Goal: Navigation & Orientation: Find specific page/section

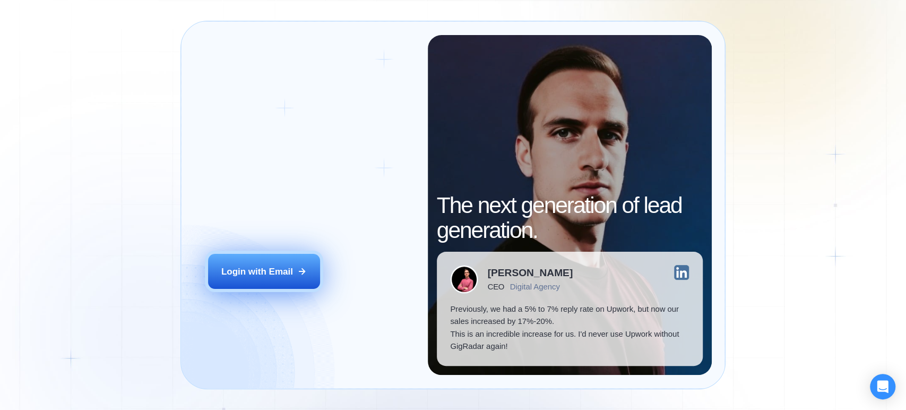
click at [267, 273] on div "Login with Email" at bounding box center [257, 271] width 72 height 12
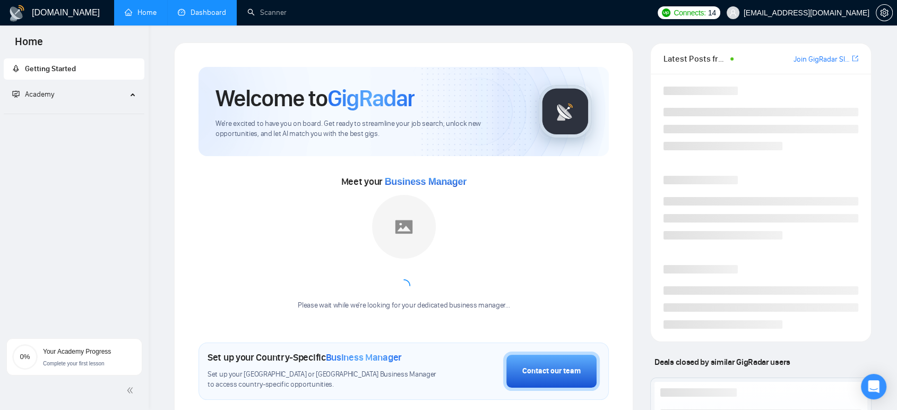
click at [199, 10] on link "Dashboard" at bounding box center [202, 12] width 48 height 9
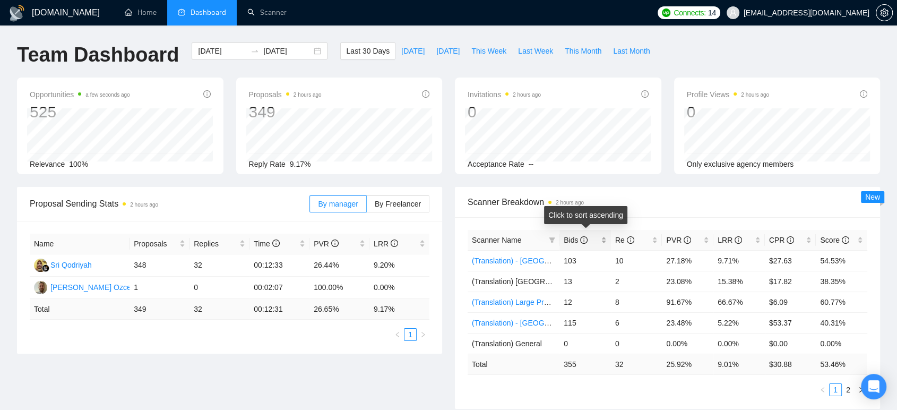
click at [584, 234] on div "Bids" at bounding box center [585, 240] width 43 height 12
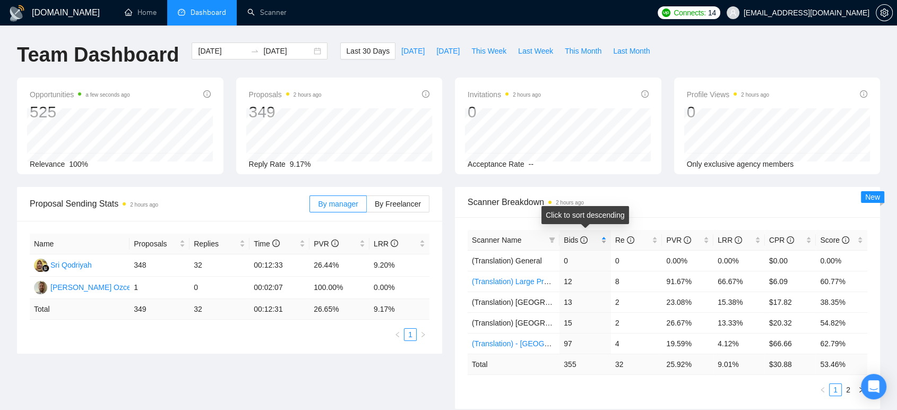
click at [584, 234] on div "Bids" at bounding box center [585, 240] width 43 height 12
